Goal: Information Seeking & Learning: Learn about a topic

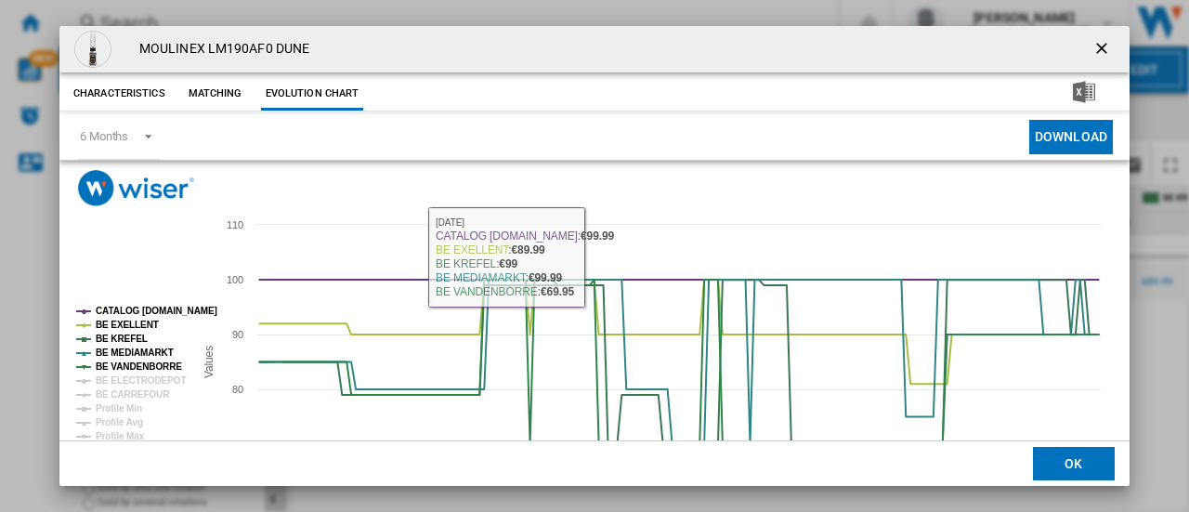
scroll to position [138, 0]
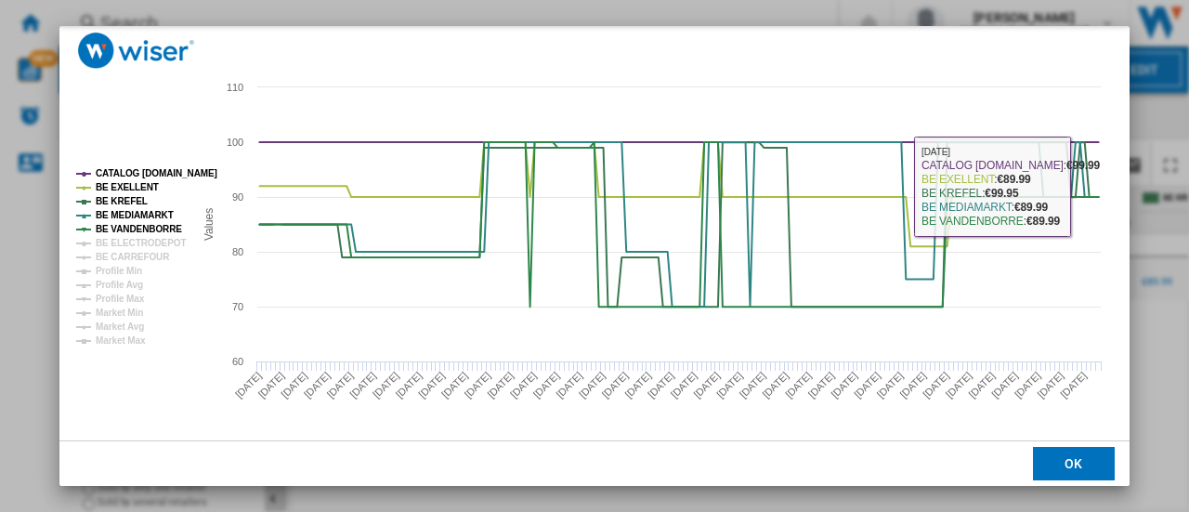
click at [1080, 456] on button "OK" at bounding box center [1074, 463] width 82 height 33
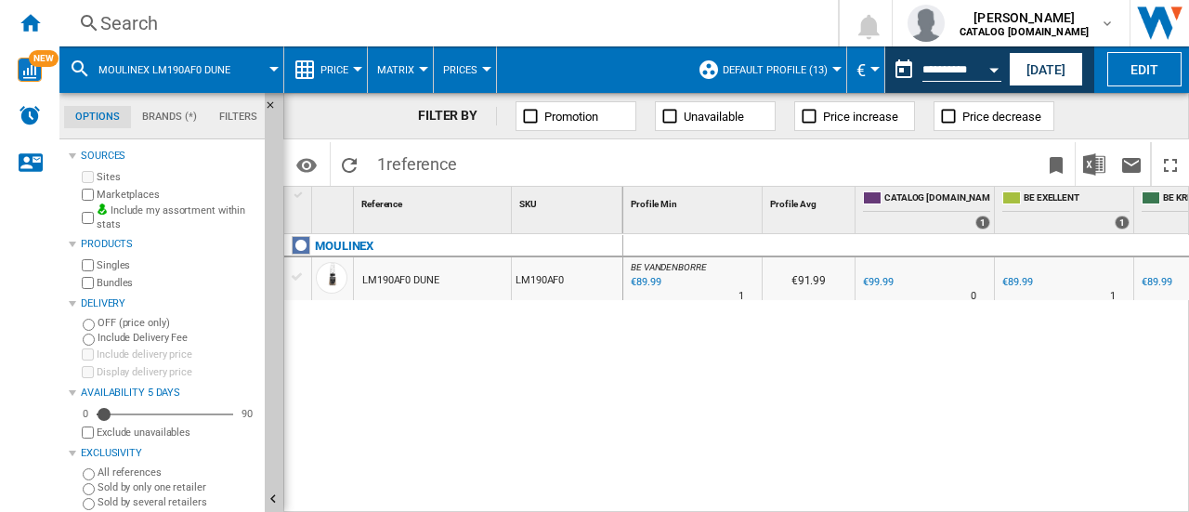
click at [119, 25] on div "Search" at bounding box center [444, 23] width 689 height 26
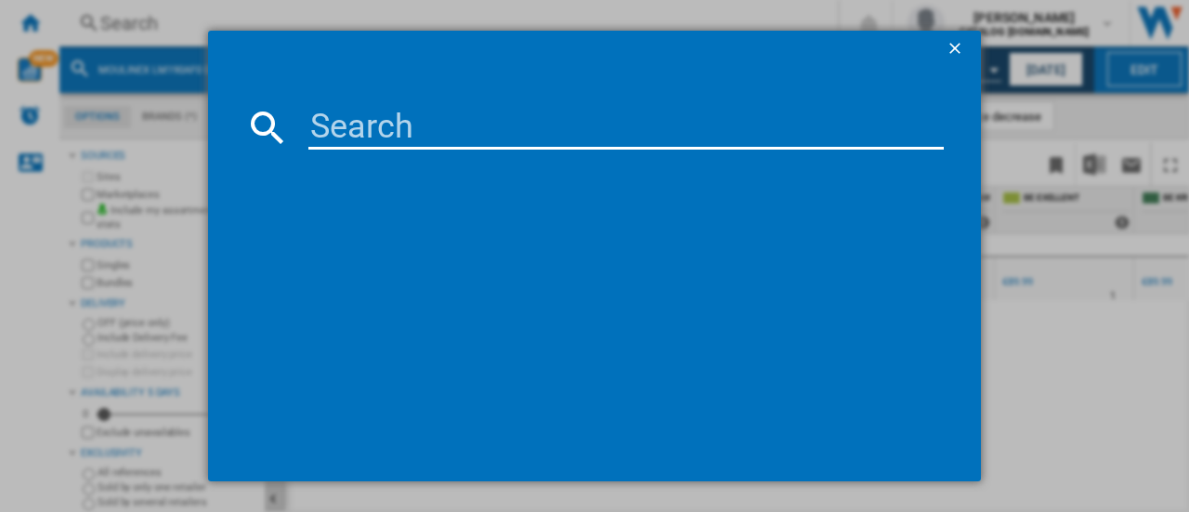
click at [376, 142] on input at bounding box center [626, 127] width 636 height 45
click at [387, 131] on input at bounding box center [626, 127] width 636 height 45
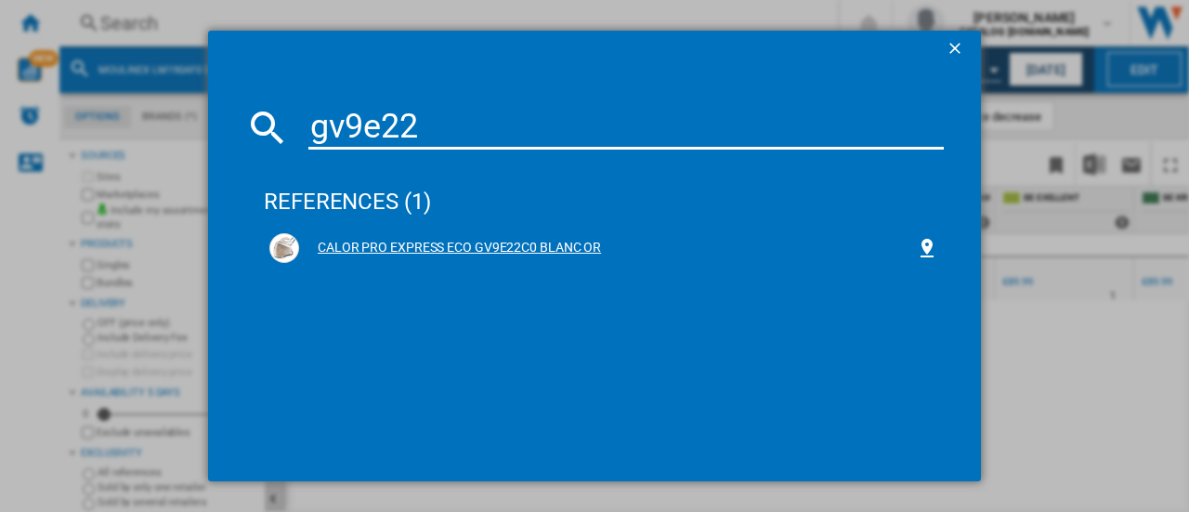
type input "gv9e22"
click at [489, 250] on div "CALOR PRO EXPRESS ECO GV9E22C0 BLANC OR" at bounding box center [607, 248] width 617 height 19
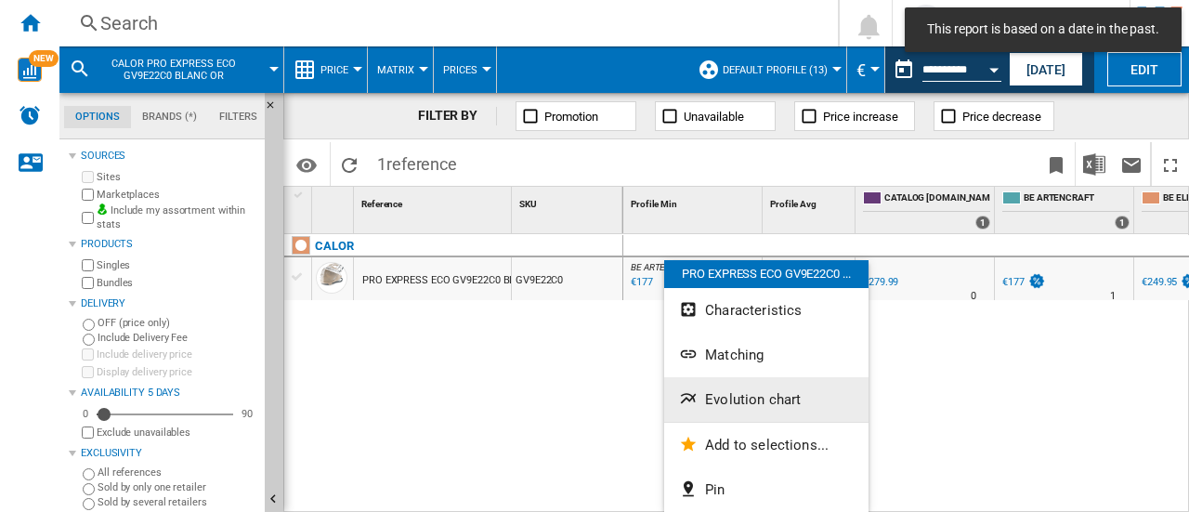
click at [735, 410] on button "Evolution chart" at bounding box center [766, 399] width 204 height 45
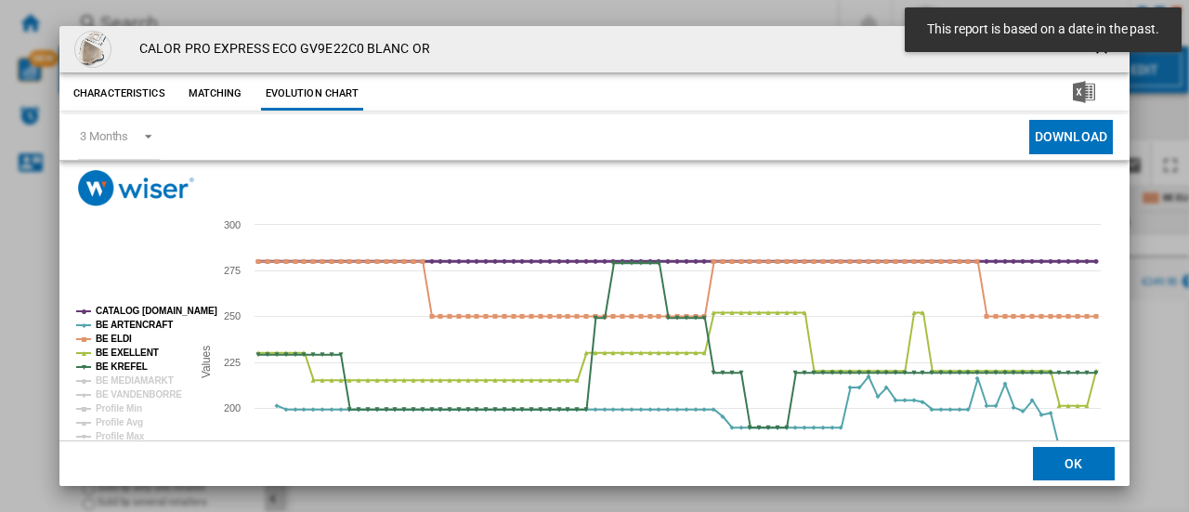
click at [138, 306] on tspan "CATALOG [DOMAIN_NAME]" at bounding box center [157, 311] width 122 height 10
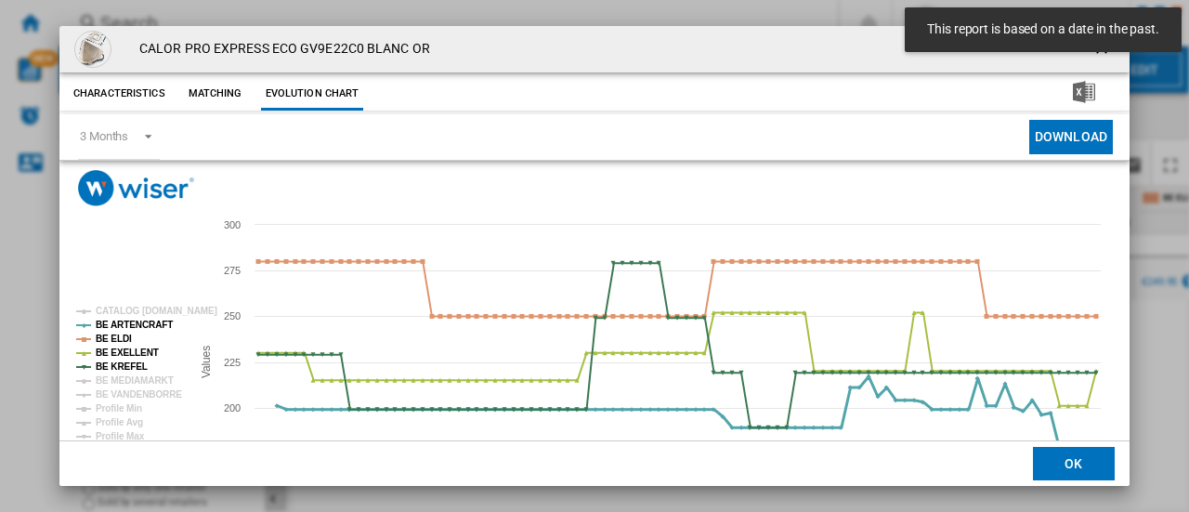
click at [138, 323] on tspan "BE ARTENCRAFT" at bounding box center [134, 325] width 77 height 10
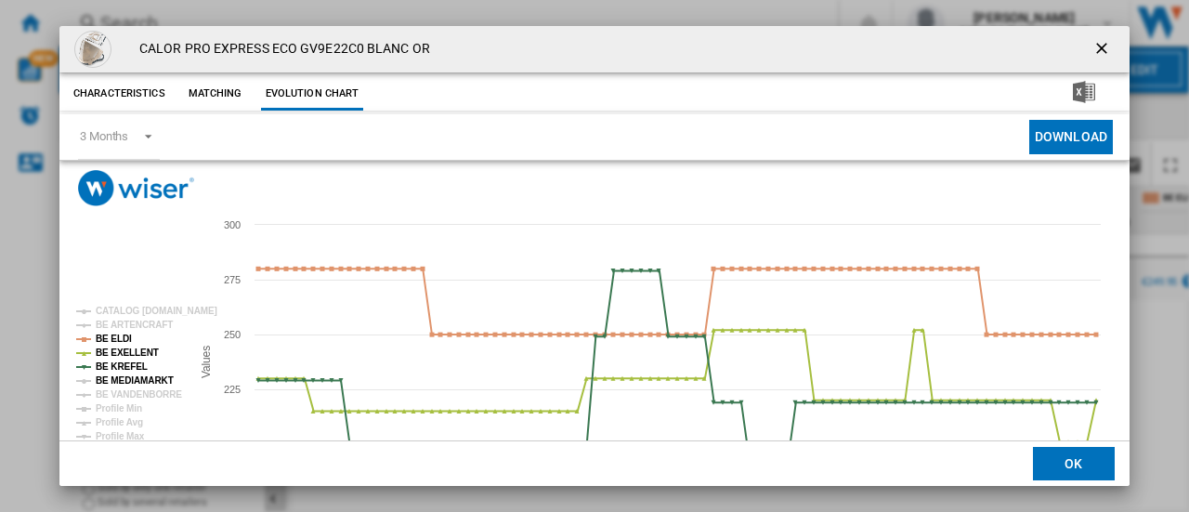
click at [127, 375] on tspan "BE MEDIAMARKT" at bounding box center [135, 380] width 78 height 10
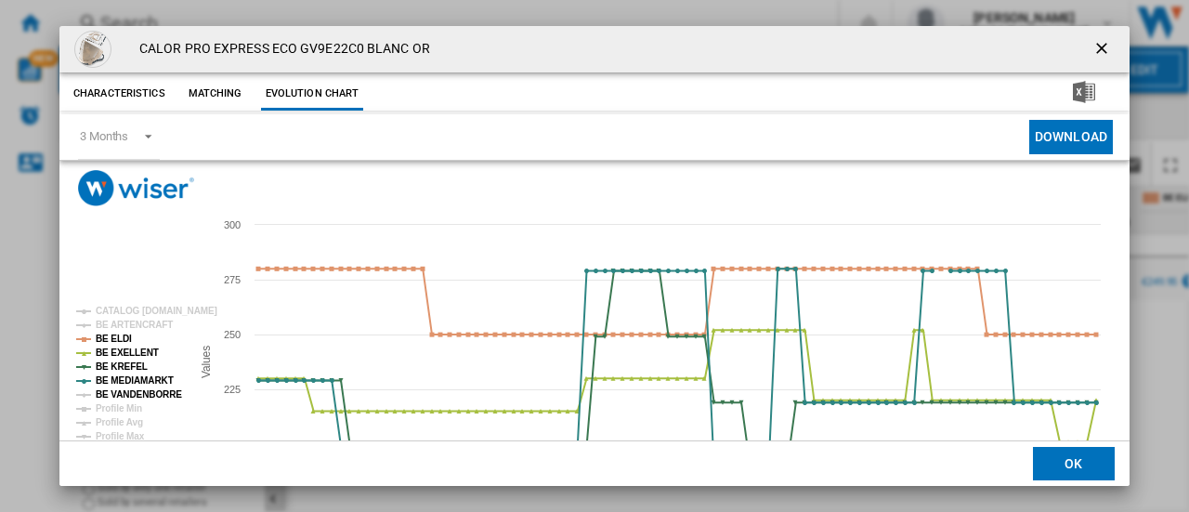
click at [127, 393] on tspan "BE VANDENBORRE" at bounding box center [139, 394] width 86 height 10
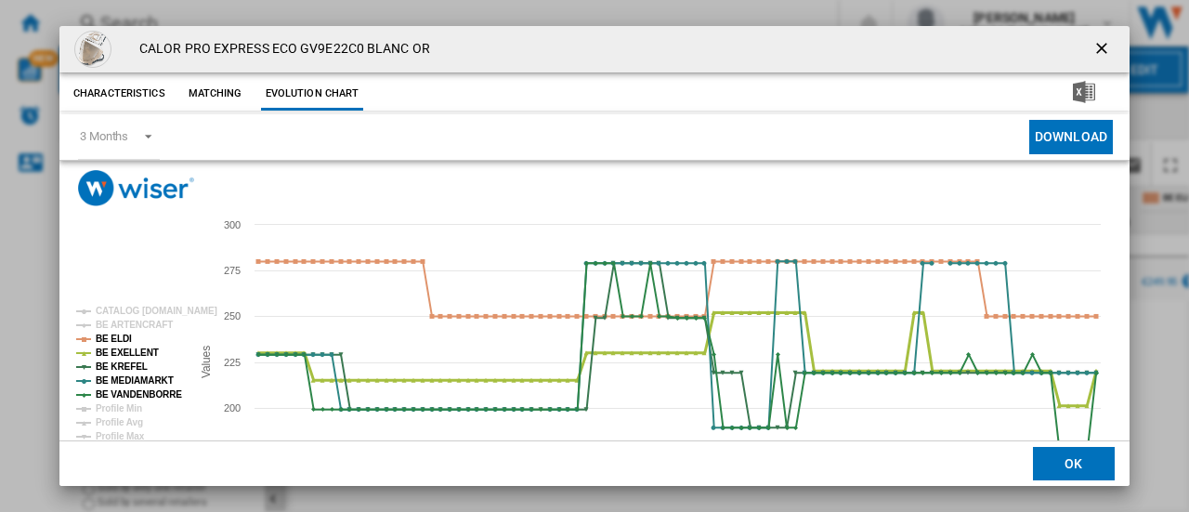
click at [115, 348] on tspan "BE EXELLENT" at bounding box center [127, 353] width 63 height 10
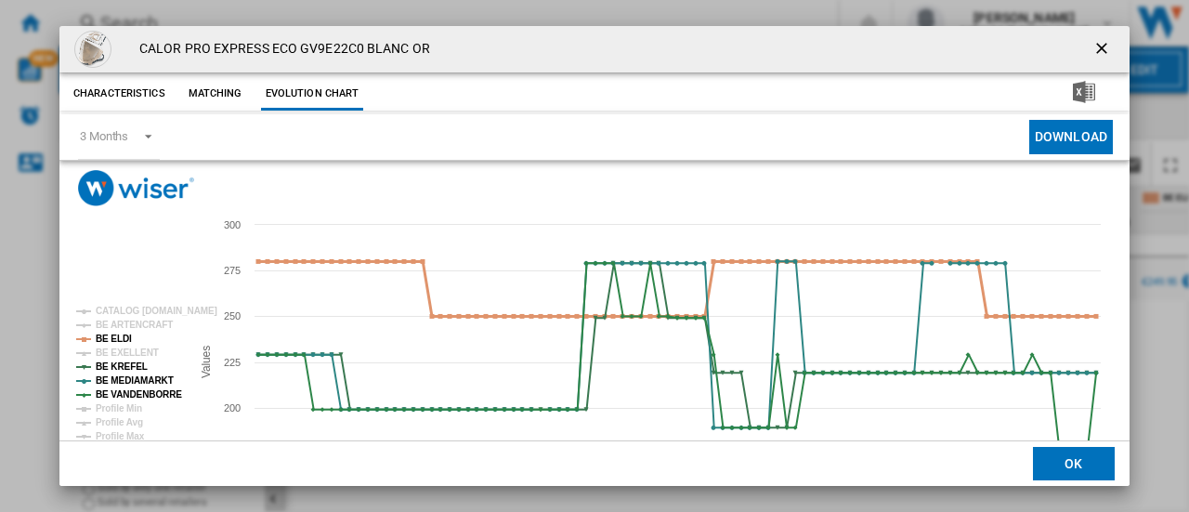
click at [115, 336] on tspan "BE ELDI" at bounding box center [114, 339] width 36 height 10
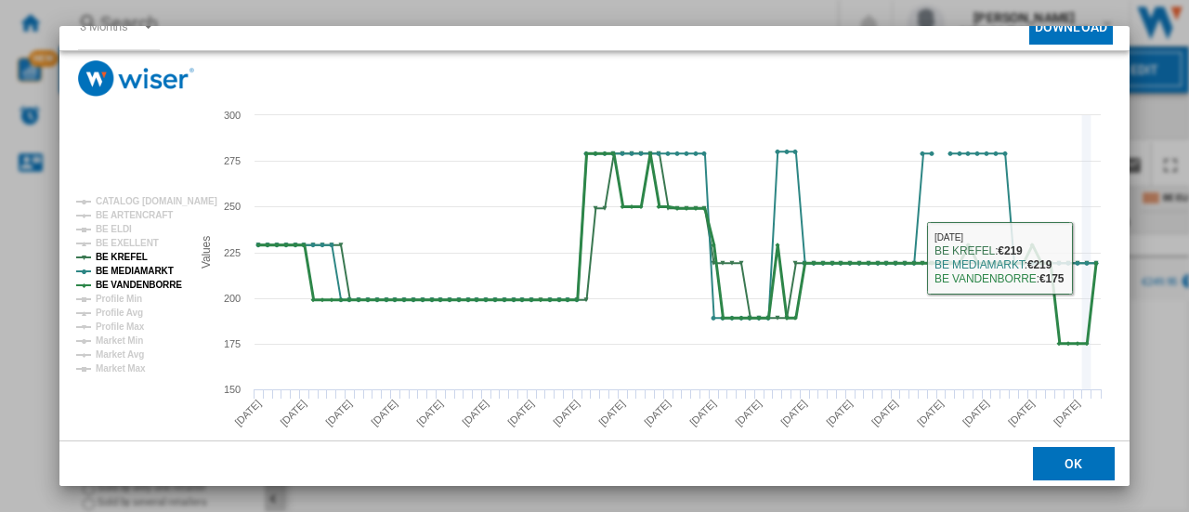
scroll to position [138, 0]
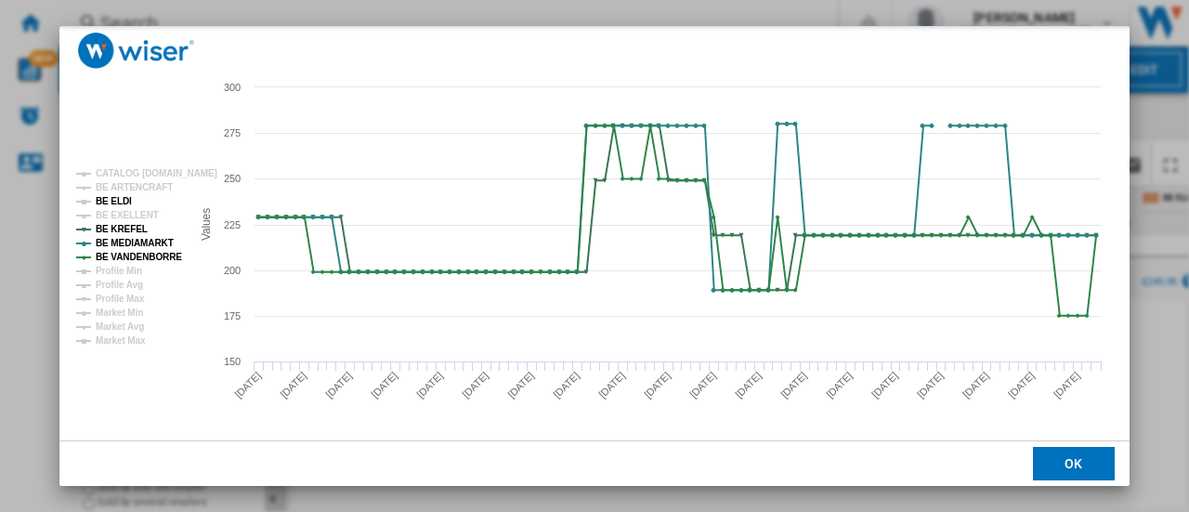
click at [121, 198] on tspan "BE ELDI" at bounding box center [114, 201] width 36 height 10
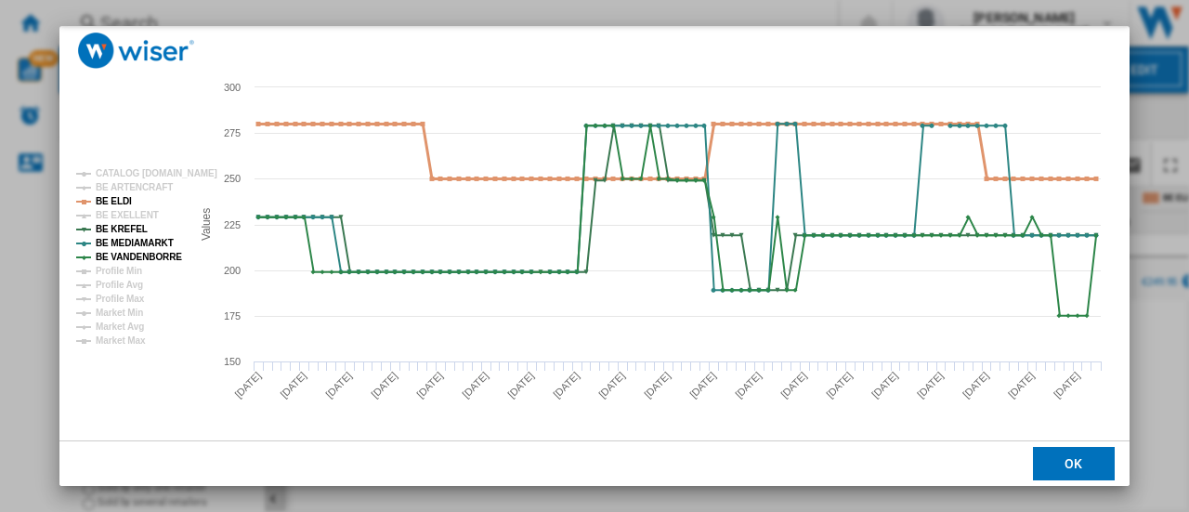
click at [121, 198] on tspan "BE ELDI" at bounding box center [114, 201] width 36 height 10
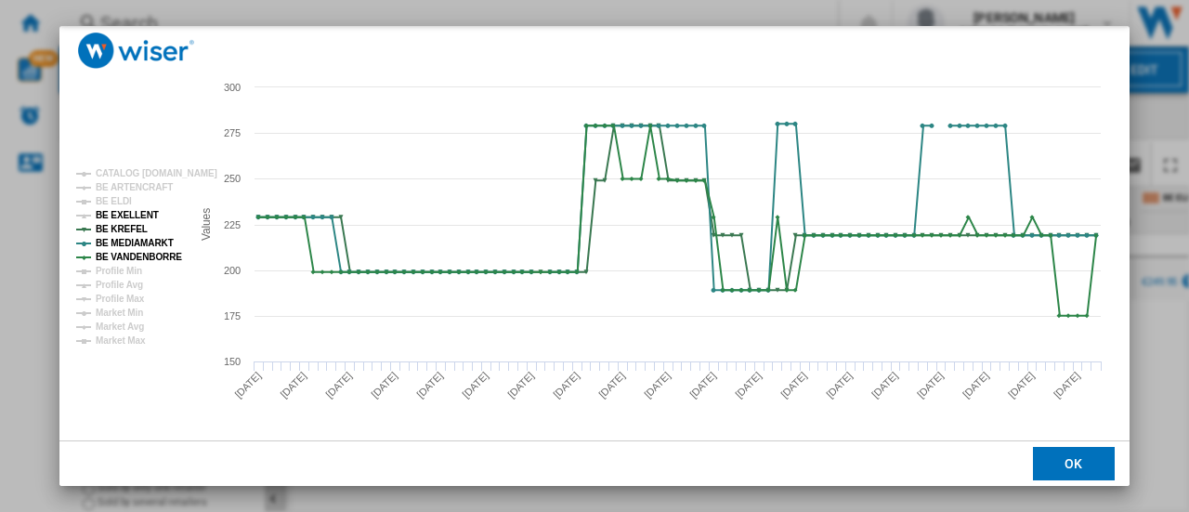
click at [124, 211] on tspan "BE EXELLENT" at bounding box center [127, 215] width 63 height 10
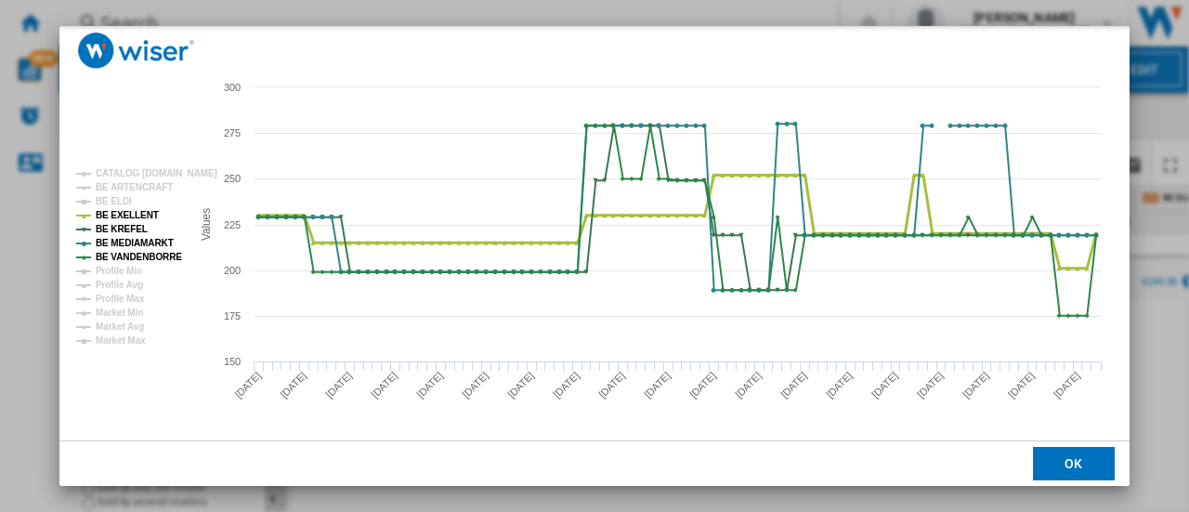
click at [124, 211] on tspan "BE EXELLENT" at bounding box center [127, 215] width 63 height 10
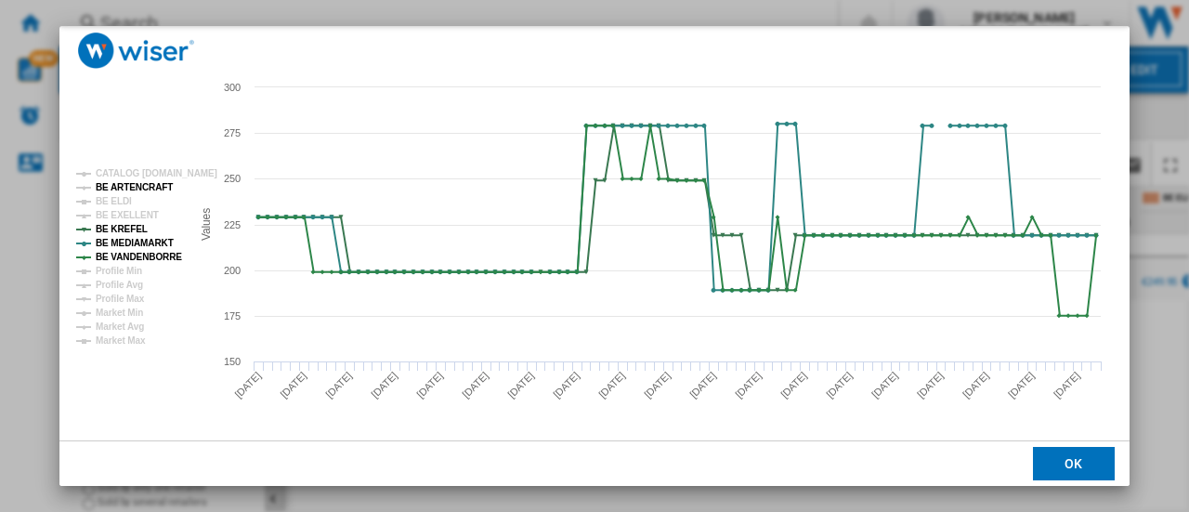
click at [106, 188] on tspan "BE ARTENCRAFT" at bounding box center [134, 187] width 77 height 10
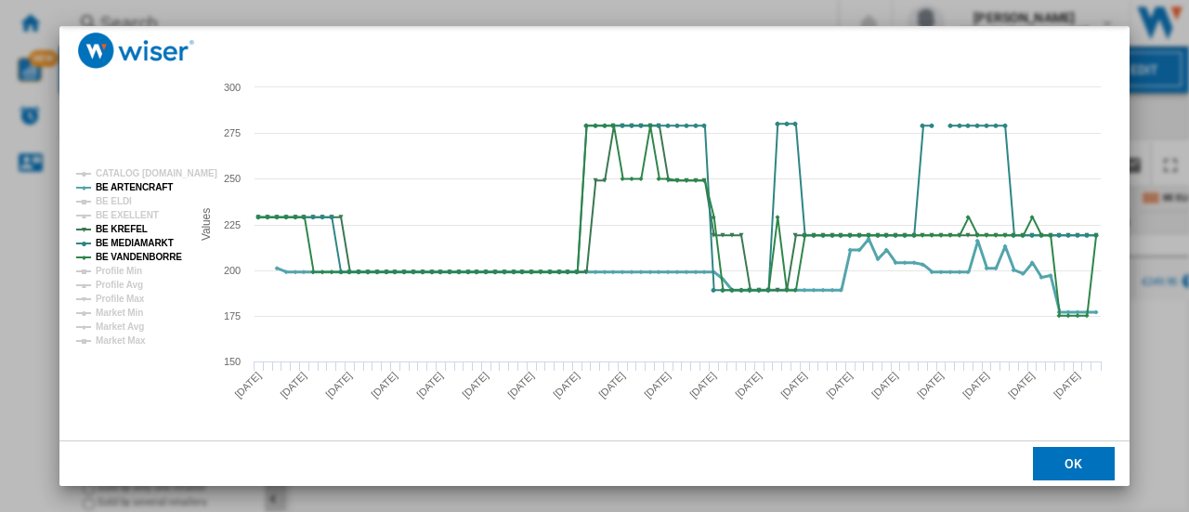
click at [113, 188] on tspan "BE ARTENCRAFT" at bounding box center [134, 187] width 77 height 10
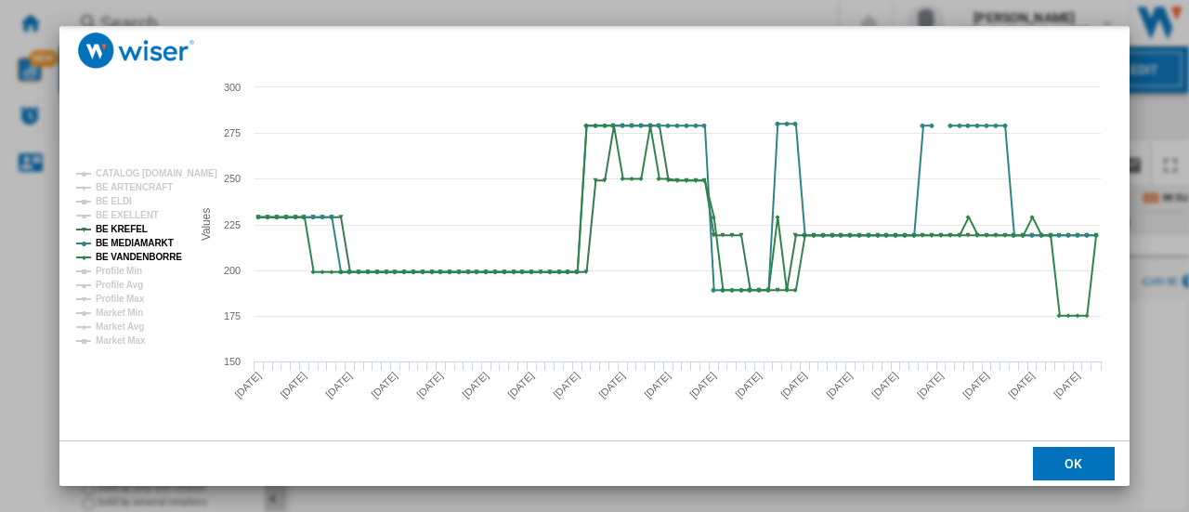
click at [113, 188] on tspan "BE ARTENCRAFT" at bounding box center [134, 187] width 77 height 10
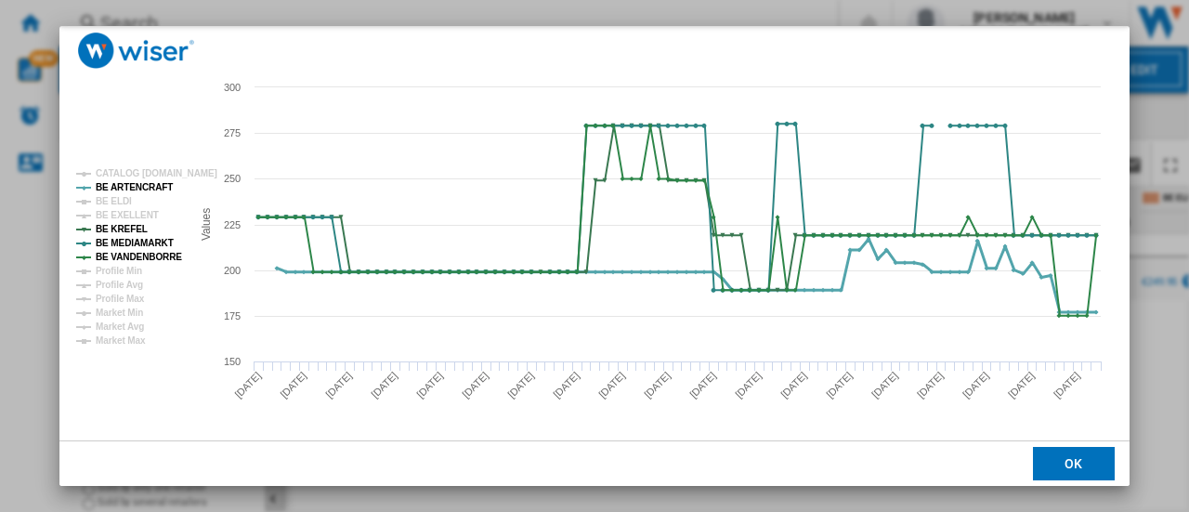
click at [113, 188] on tspan "BE ARTENCRAFT" at bounding box center [134, 187] width 77 height 10
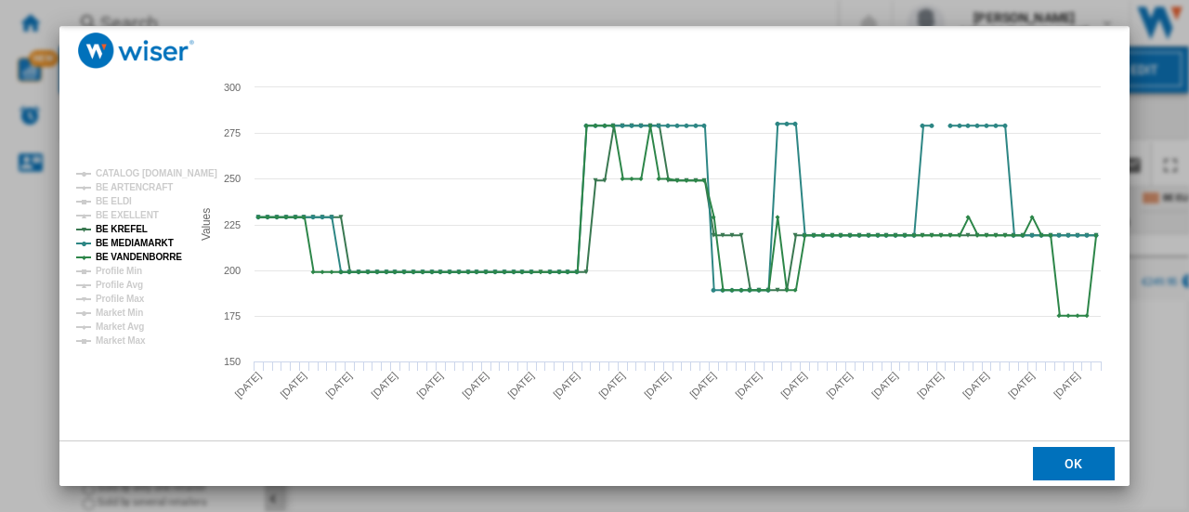
click at [113, 188] on tspan "BE ARTENCRAFT" at bounding box center [134, 187] width 77 height 10
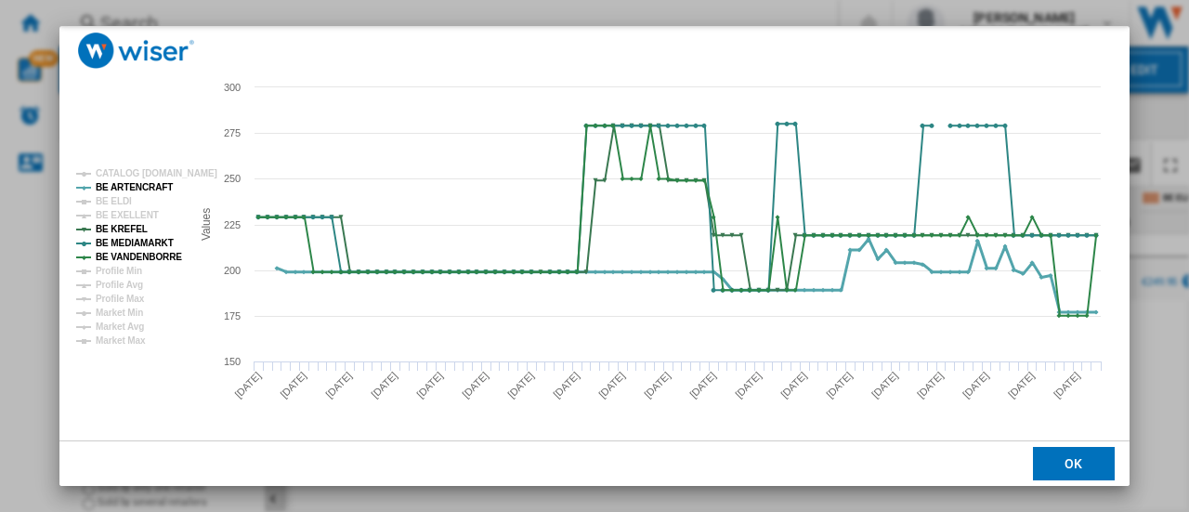
click at [113, 188] on tspan "BE ARTENCRAFT" at bounding box center [134, 187] width 77 height 10
